Goal: Information Seeking & Learning: Learn about a topic

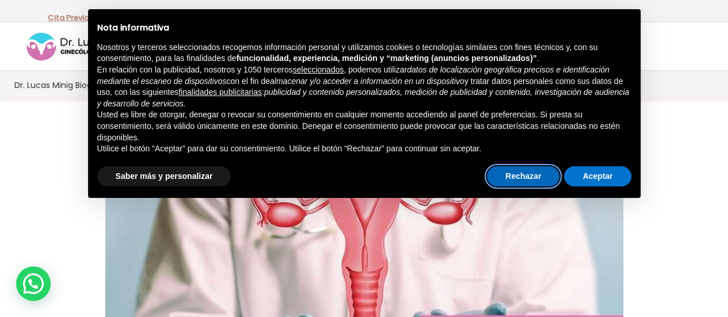
click at [547, 178] on button "Rechazar" at bounding box center [523, 176] width 73 height 21
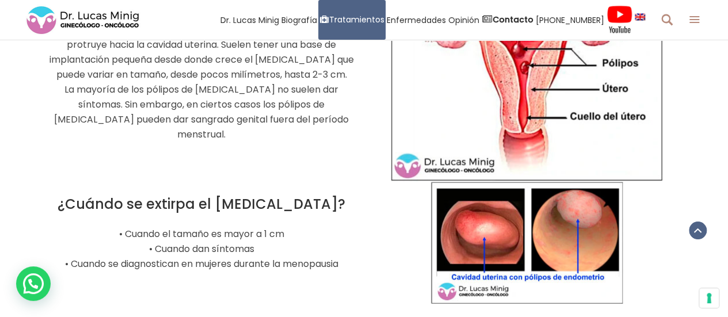
scroll to position [1151, 0]
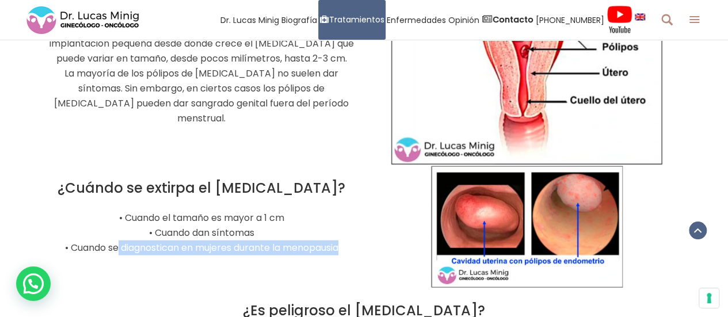
drag, startPoint x: 108, startPoint y: 262, endPoint x: 362, endPoint y: 265, distance: 253.3
click at [362, 265] on div "¿Cuándo se extirpa el [MEDICAL_DATA]? • Cuando el tamaño es mayor a 1 cm • Cuan…" at bounding box center [364, 227] width 651 height 123
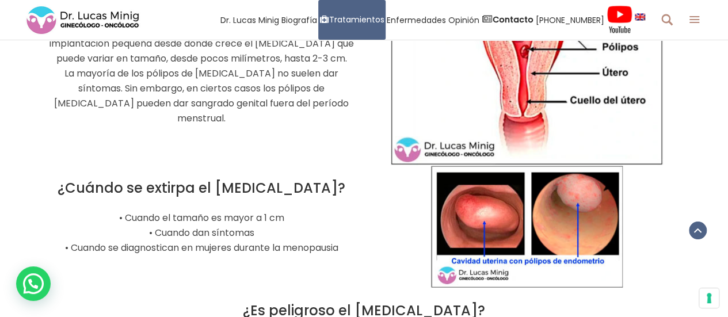
click at [315, 227] on p "• Cuando el tamaño es mayor a 1 cm • Cuando dan síntomas • Cuando se diagnostic…" at bounding box center [202, 233] width 308 height 45
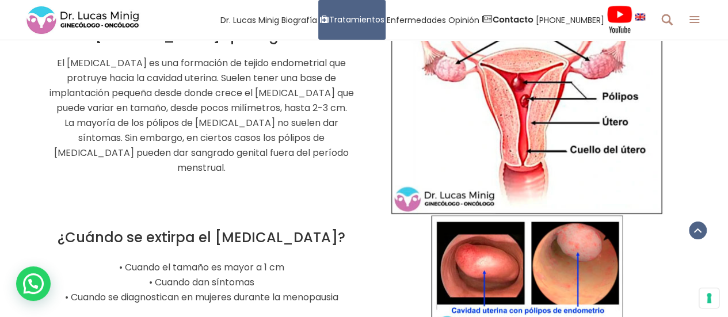
scroll to position [1036, 0]
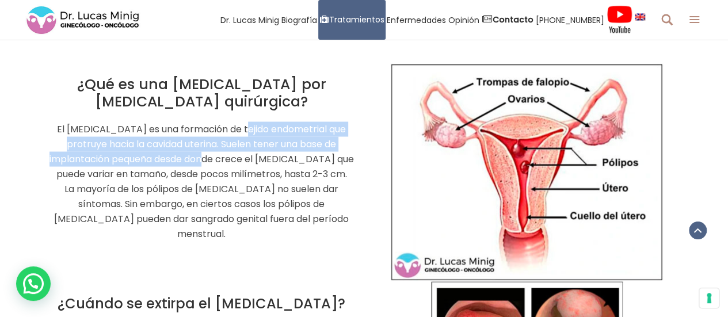
drag, startPoint x: 240, startPoint y: 118, endPoint x: 180, endPoint y: 144, distance: 66.0
click at [180, 144] on p "El [MEDICAL_DATA] es una formación de tejido endometrial que protruye hacia la …" at bounding box center [202, 181] width 308 height 120
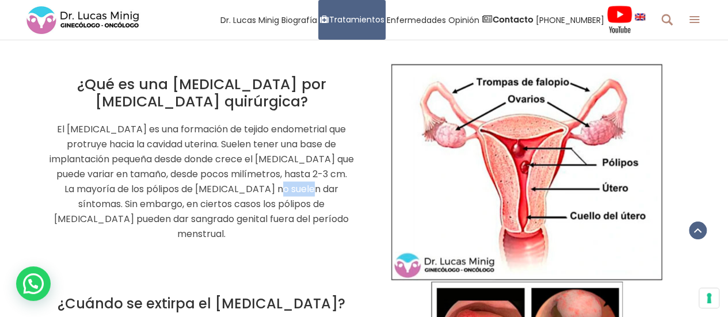
drag, startPoint x: 261, startPoint y: 170, endPoint x: 295, endPoint y: 172, distance: 34.0
click at [295, 172] on p "El [MEDICAL_DATA] es una formación de tejido endometrial que protruye hacia la …" at bounding box center [202, 181] width 308 height 120
click at [188, 136] on p "El [MEDICAL_DATA] es una formación de tejido endometrial que protruye hacia la …" at bounding box center [202, 181] width 308 height 120
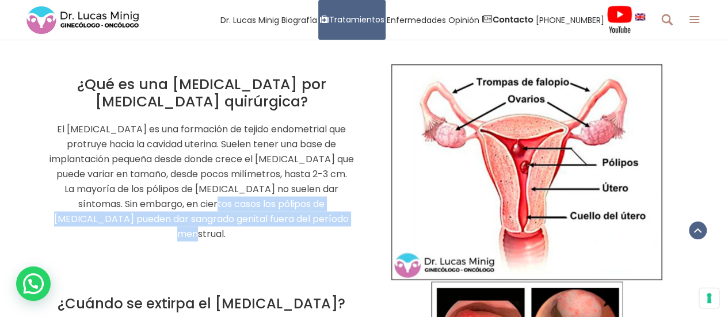
drag, startPoint x: 161, startPoint y: 190, endPoint x: 345, endPoint y: 210, distance: 185.3
click at [345, 210] on p "El [MEDICAL_DATA] es una formación de tejido endometrial que protruye hacia la …" at bounding box center [202, 181] width 308 height 120
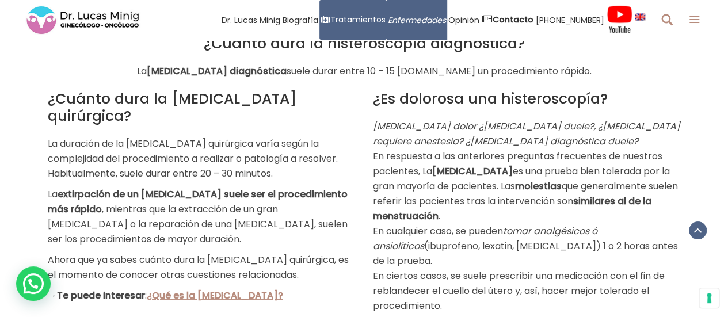
scroll to position [1727, 0]
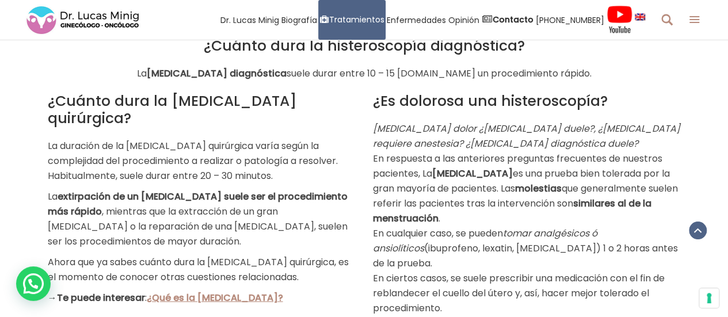
click at [287, 139] on p "La duración de la [MEDICAL_DATA] quirúrgica varía según la complejidad del proc…" at bounding box center [202, 161] width 308 height 45
